Goal: Task Accomplishment & Management: Manage account settings

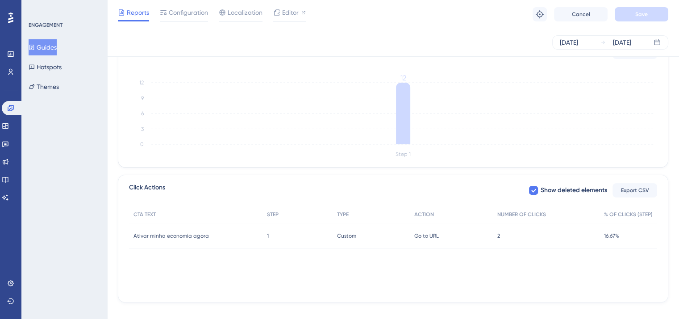
scroll to position [235, 0]
click at [509, 238] on div "2 2" at bounding box center [546, 235] width 107 height 25
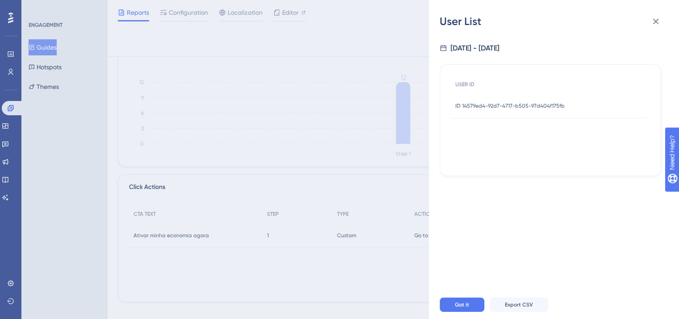
scroll to position [0, 0]
click at [282, 210] on div "User List [DATE] - [DATE] USER ID ID 14579ed4-92d7-4717-b505-97d404f175fb ID 14…" at bounding box center [339, 159] width 679 height 319
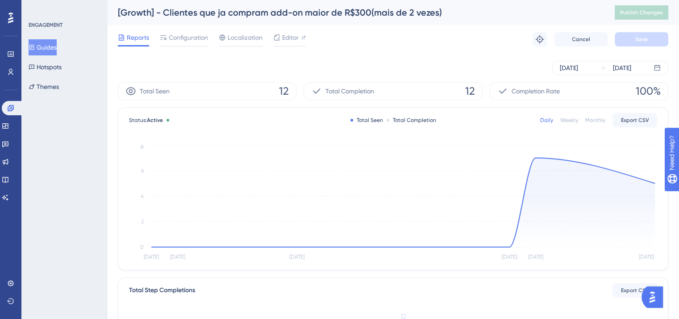
click at [57, 49] on button "Guides" at bounding box center [43, 47] width 28 height 16
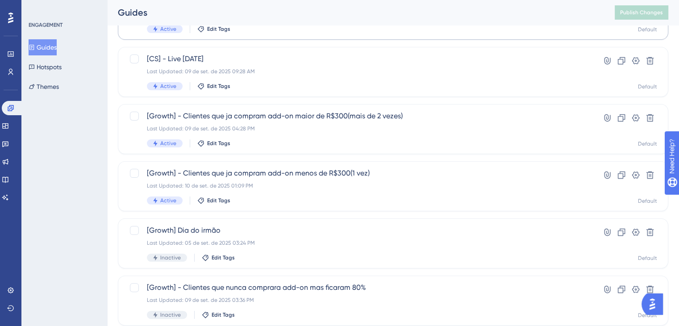
scroll to position [155, 0]
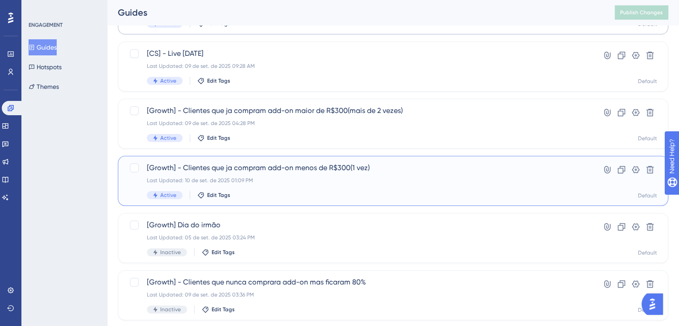
click at [261, 177] on div "Last Updated: 10 de set. de 2025 01:09 PM" at bounding box center [357, 180] width 421 height 7
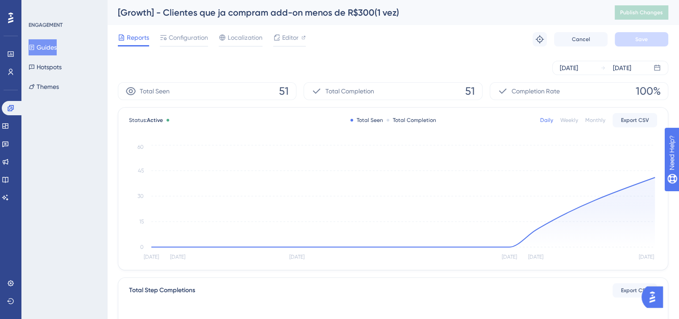
click at [51, 50] on button "Guides" at bounding box center [43, 47] width 28 height 16
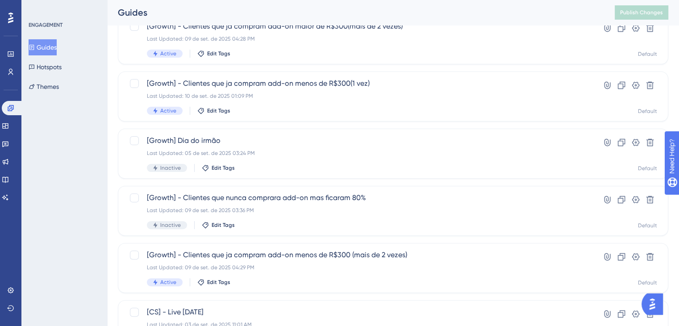
scroll to position [275, 0]
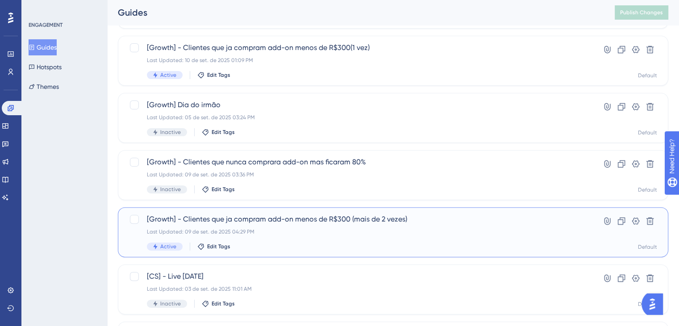
click at [242, 220] on span "[Growth] - Clientes que ja compram add-on menos de R$300 (mais de 2 vezes)" at bounding box center [357, 219] width 421 height 11
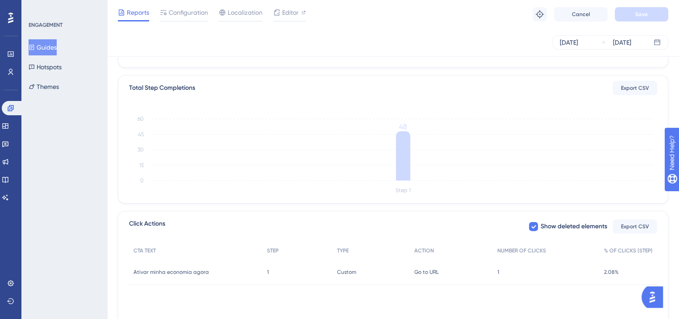
scroll to position [199, 0]
click at [498, 272] on span "1" at bounding box center [498, 271] width 2 height 7
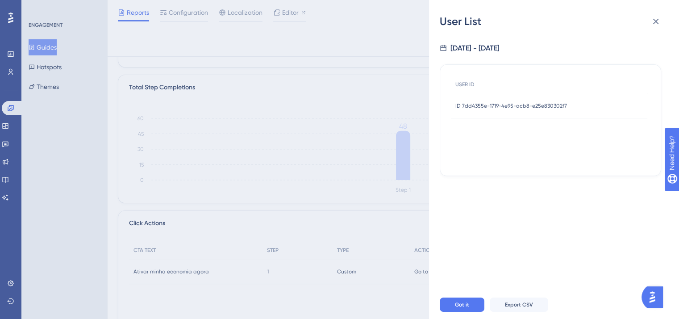
click at [530, 108] on span "ID 7dd4355e-1719-4e95-acb8-e25e830302f7" at bounding box center [511, 105] width 112 height 7
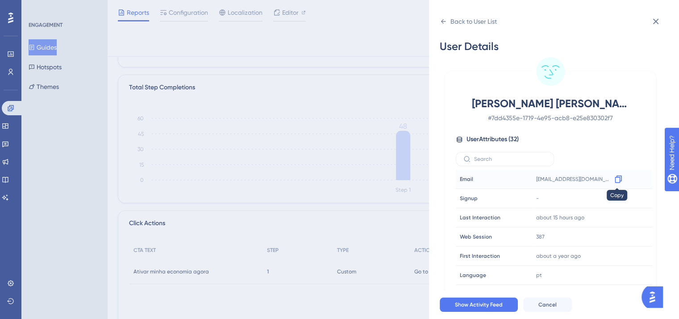
click at [611, 184] on div at bounding box center [618, 179] width 14 height 14
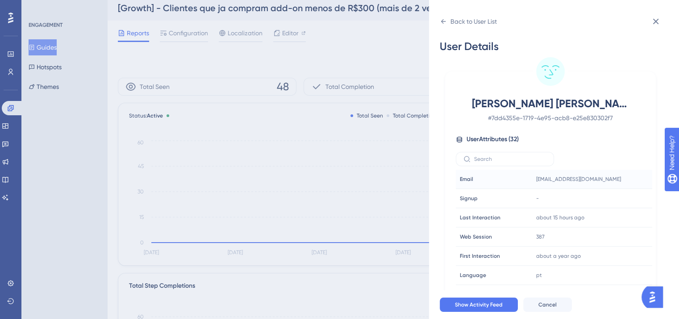
scroll to position [0, 0]
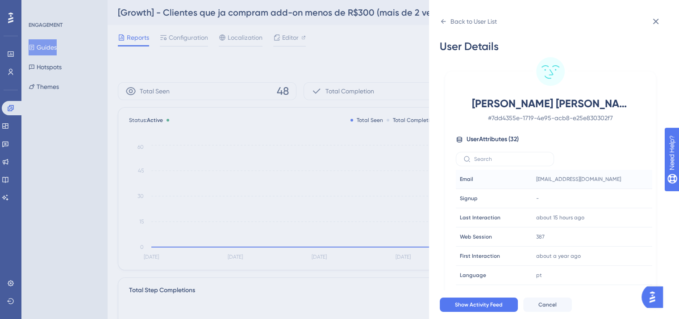
click at [396, 21] on div "Back to User List User Details [PERSON_NAME] [PERSON_NAME] # 7dd4355e-1719-4e95…" at bounding box center [339, 159] width 679 height 319
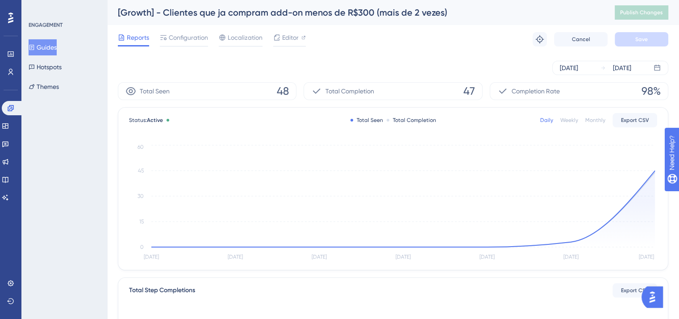
click at [403, 18] on div "[Growth] - Clientes que ja compram add-on menos de R$300 (mais de 2 vezes)" at bounding box center [355, 12] width 474 height 12
click at [418, 13] on div "[Growth] - Clientes que ja compram add-on menos de R$300 (mais de 2 vezes)" at bounding box center [355, 12] width 474 height 12
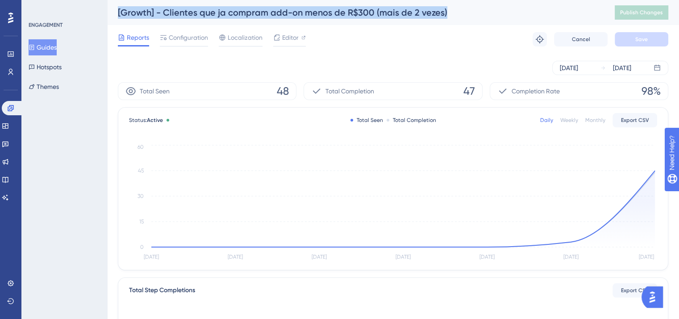
copy div "[Growth] - Clientes que ja compram add-on menos de R$300 (mais de 2 vezes)"
click at [55, 46] on button "Guides" at bounding box center [43, 47] width 28 height 16
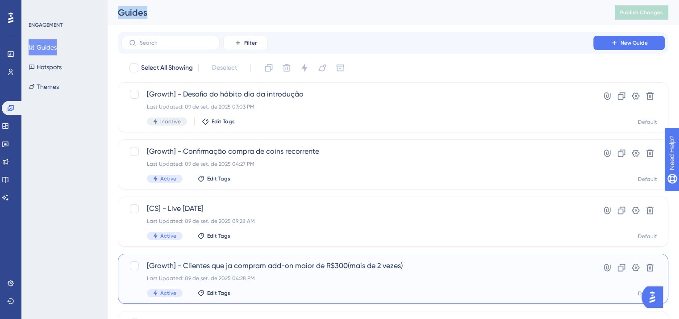
click at [334, 266] on span "[Growth] - Clientes que ja compram add-on maior de R$300(mais de 2 vezes)" at bounding box center [357, 265] width 421 height 11
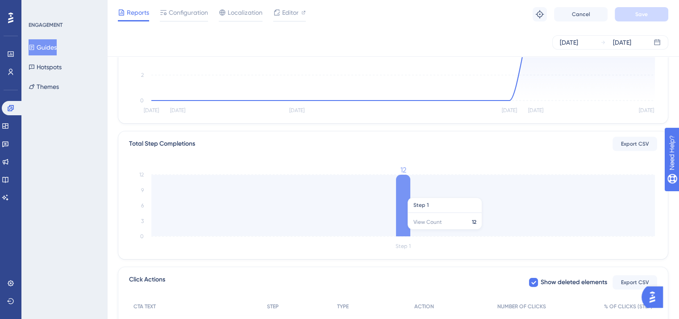
scroll to position [211, 0]
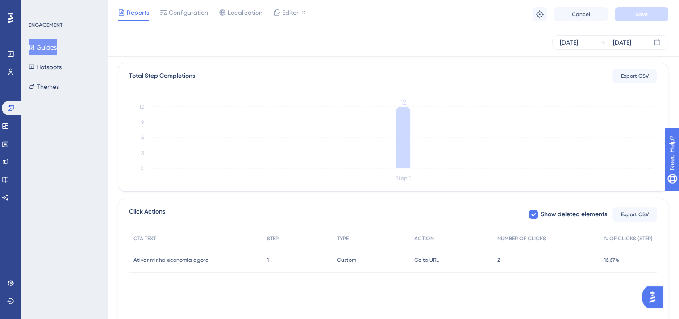
click at [505, 259] on div "2 2" at bounding box center [546, 259] width 107 height 25
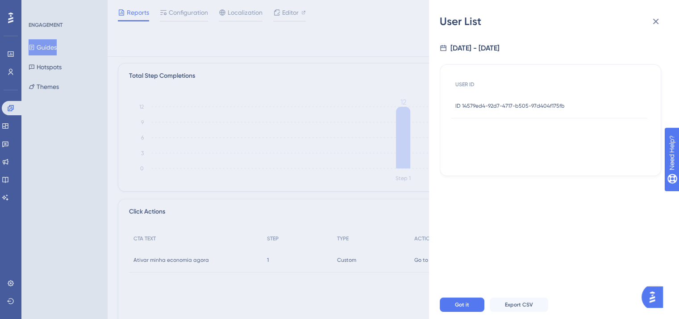
click at [533, 104] on span "ID 14579ed4-92d7-4717-b505-97d404f175fb" at bounding box center [509, 105] width 109 height 7
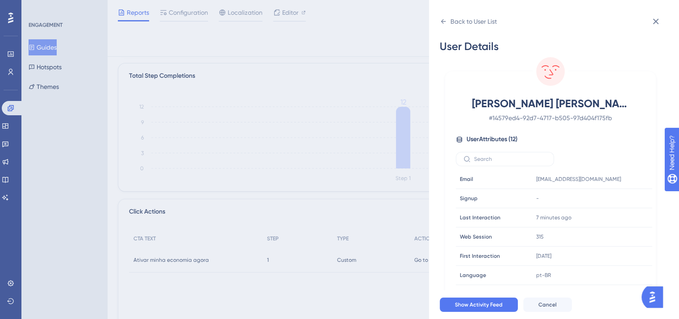
click at [359, 89] on div "Back to User List User Details Luisa Bonaroski Gameiro Lopes # 14579ed4-92d7-47…" at bounding box center [339, 159] width 679 height 319
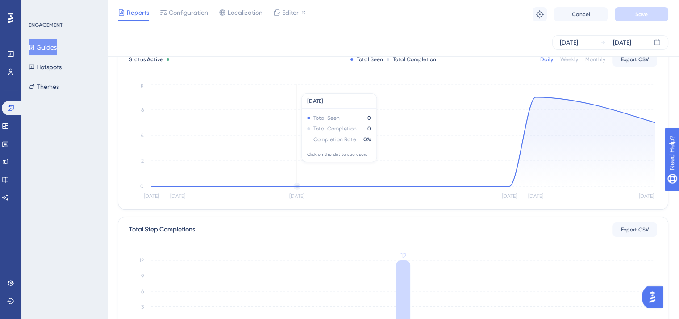
scroll to position [0, 0]
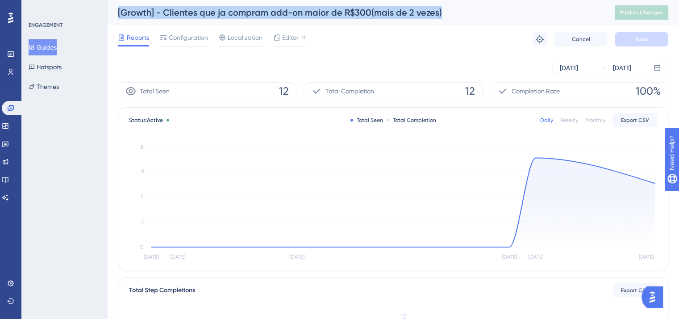
drag, startPoint x: 448, startPoint y: 15, endPoint x: 112, endPoint y: 12, distance: 336.0
click at [112, 12] on div "[Growth] - Clientes que ja compram add-on maior de R$300(mais de 2 vezes) Publi…" at bounding box center [393, 12] width 572 height 25
copy div "[Growth] - Clientes que ja compram add-on maior de R$300(mais de 2 vezes)"
click at [31, 49] on button "Guides" at bounding box center [43, 47] width 28 height 16
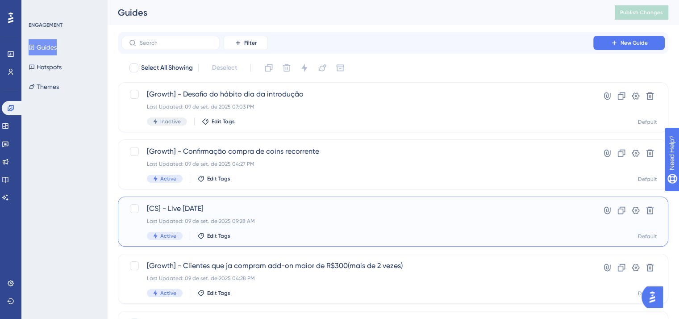
click at [264, 199] on div "[CS] - Live 10/09/2025 Last Updated: 09 de set. de 2025 09:28 AM Active Edit Ta…" at bounding box center [393, 221] width 550 height 50
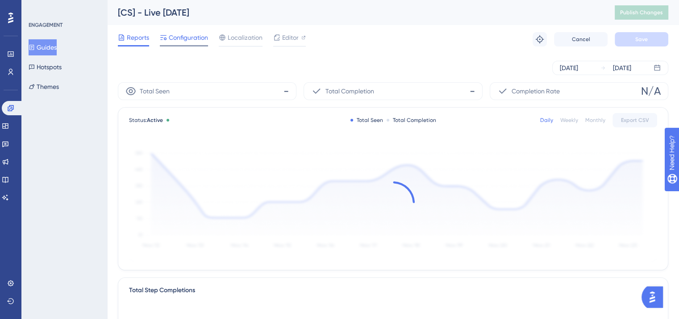
click at [183, 40] on span "Configuration" at bounding box center [188, 37] width 39 height 11
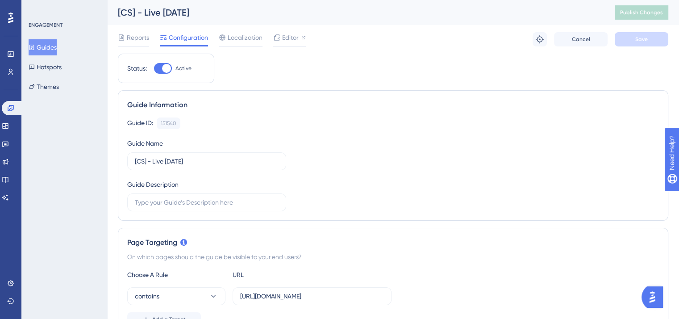
click at [166, 67] on div at bounding box center [166, 68] width 9 height 9
click at [154, 68] on input "Active" at bounding box center [154, 68] width 0 height 0
checkbox input "false"
click at [642, 38] on span "Save" at bounding box center [641, 39] width 12 height 7
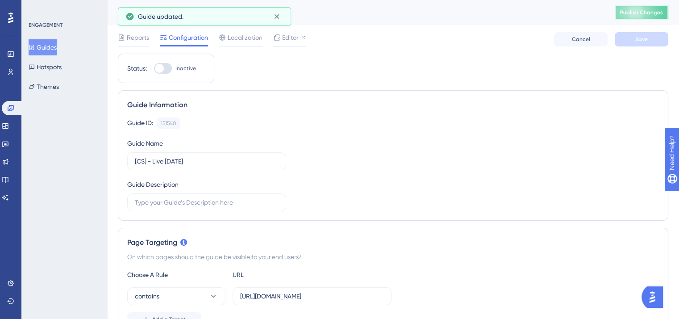
click at [656, 11] on span "Publish Changes" at bounding box center [641, 12] width 43 height 7
click at [274, 0] on div "Performance Users Engagement Widgets Feedback Product Updates Knowledge Base AI…" at bounding box center [339, 0] width 679 height 0
click at [275, 17] on icon at bounding box center [276, 16] width 5 height 5
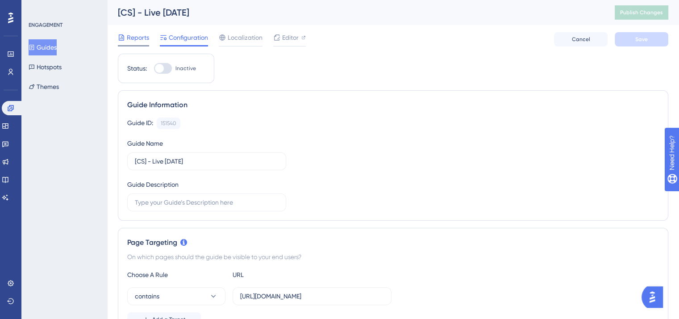
click at [142, 33] on span "Reports" at bounding box center [138, 37] width 22 height 11
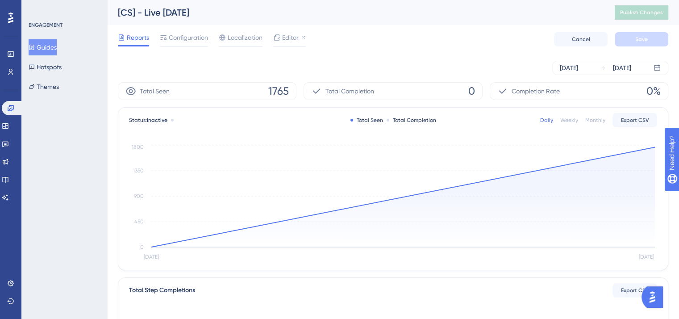
click at [36, 42] on button "Guides" at bounding box center [43, 47] width 28 height 16
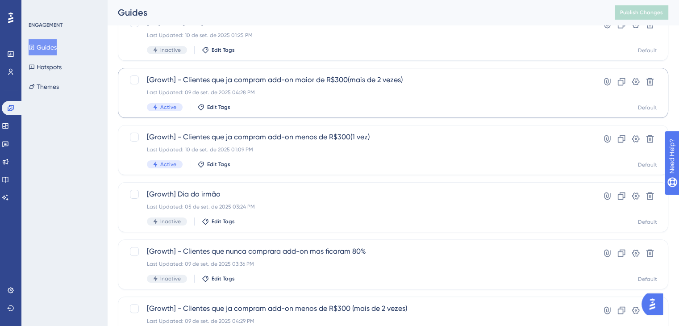
scroll to position [220, 0]
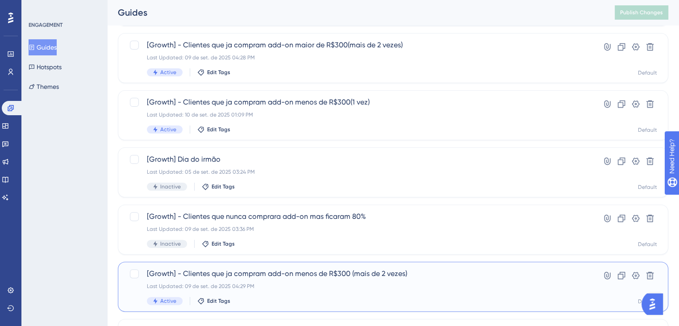
click at [381, 299] on div "Active Edit Tags" at bounding box center [357, 301] width 421 height 8
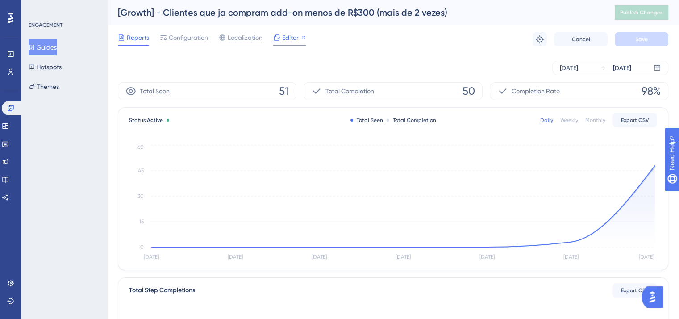
click at [284, 33] on span "Editor" at bounding box center [290, 37] width 17 height 11
click at [55, 44] on button "Guides" at bounding box center [43, 47] width 28 height 16
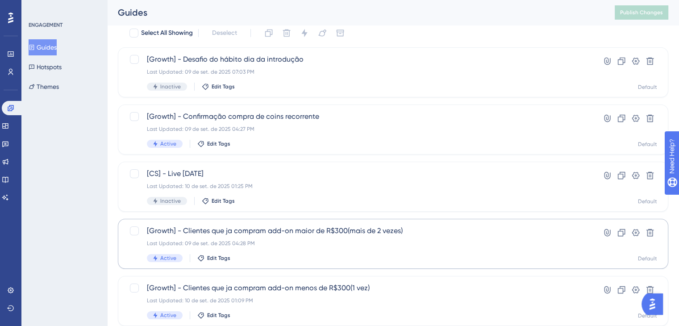
scroll to position [41, 0]
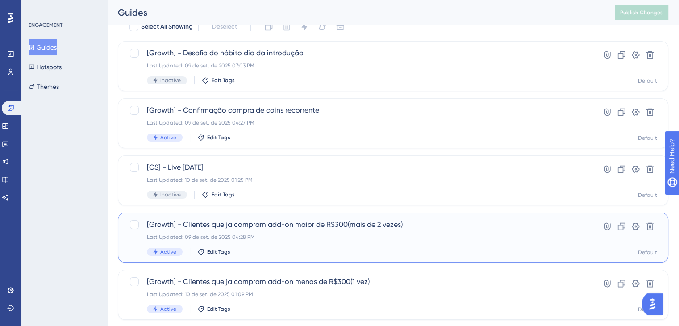
click at [377, 234] on div "Last Updated: 09 de set. de 2025 04:28 PM" at bounding box center [357, 236] width 421 height 7
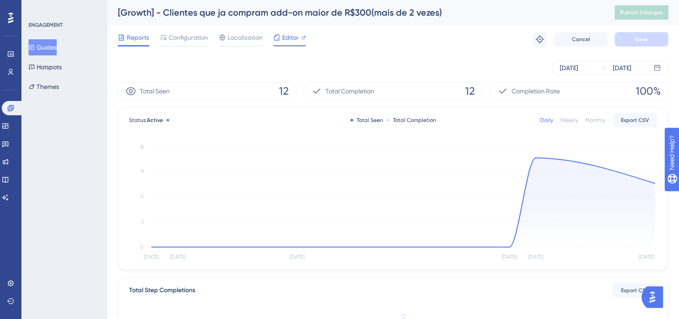
click at [295, 41] on span "Editor" at bounding box center [290, 37] width 17 height 11
